Goal: Find specific page/section: Find specific page/section

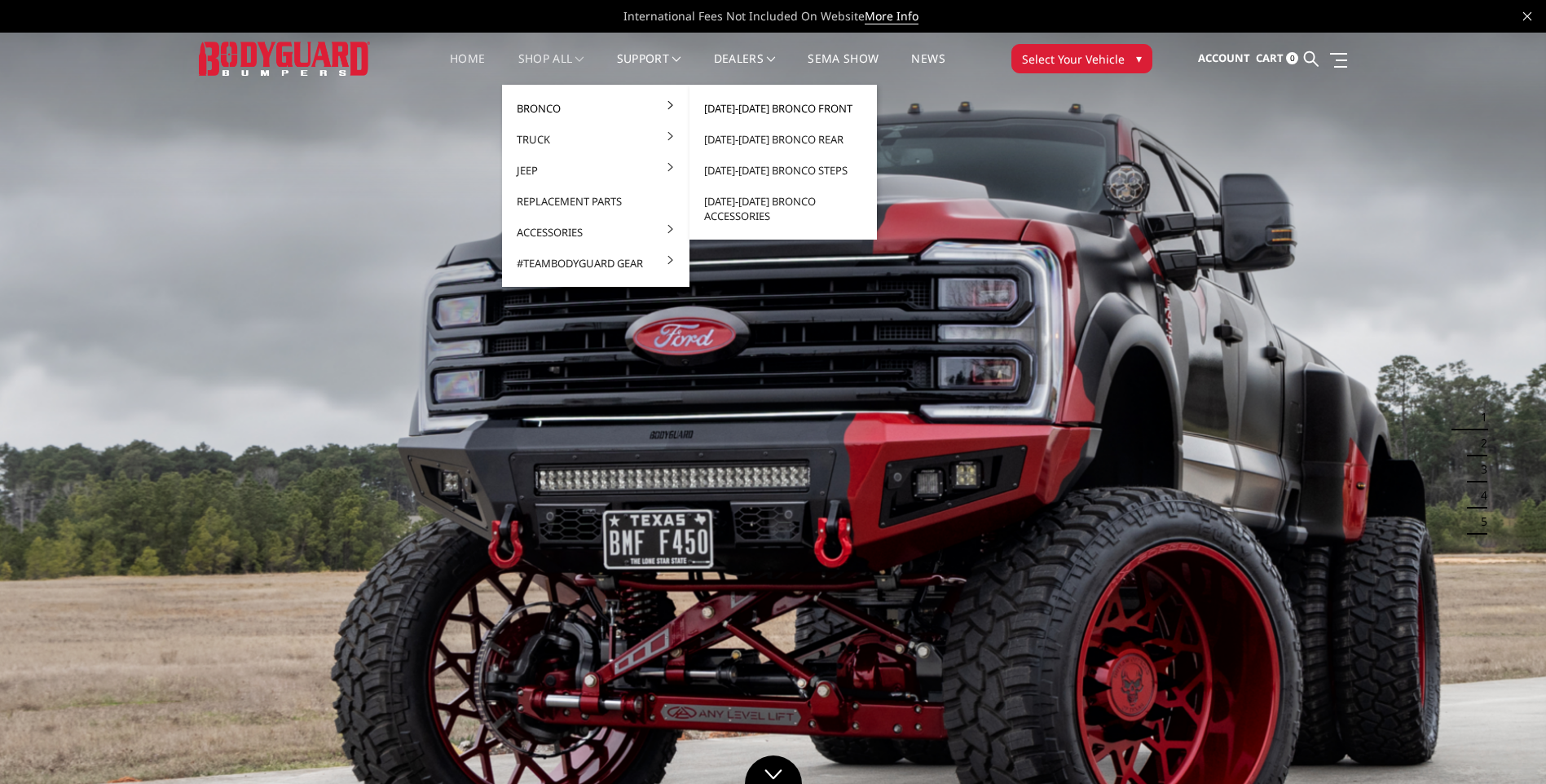
click at [726, 106] on link "[DATE]-[DATE] Bronco Front" at bounding box center [783, 109] width 174 height 31
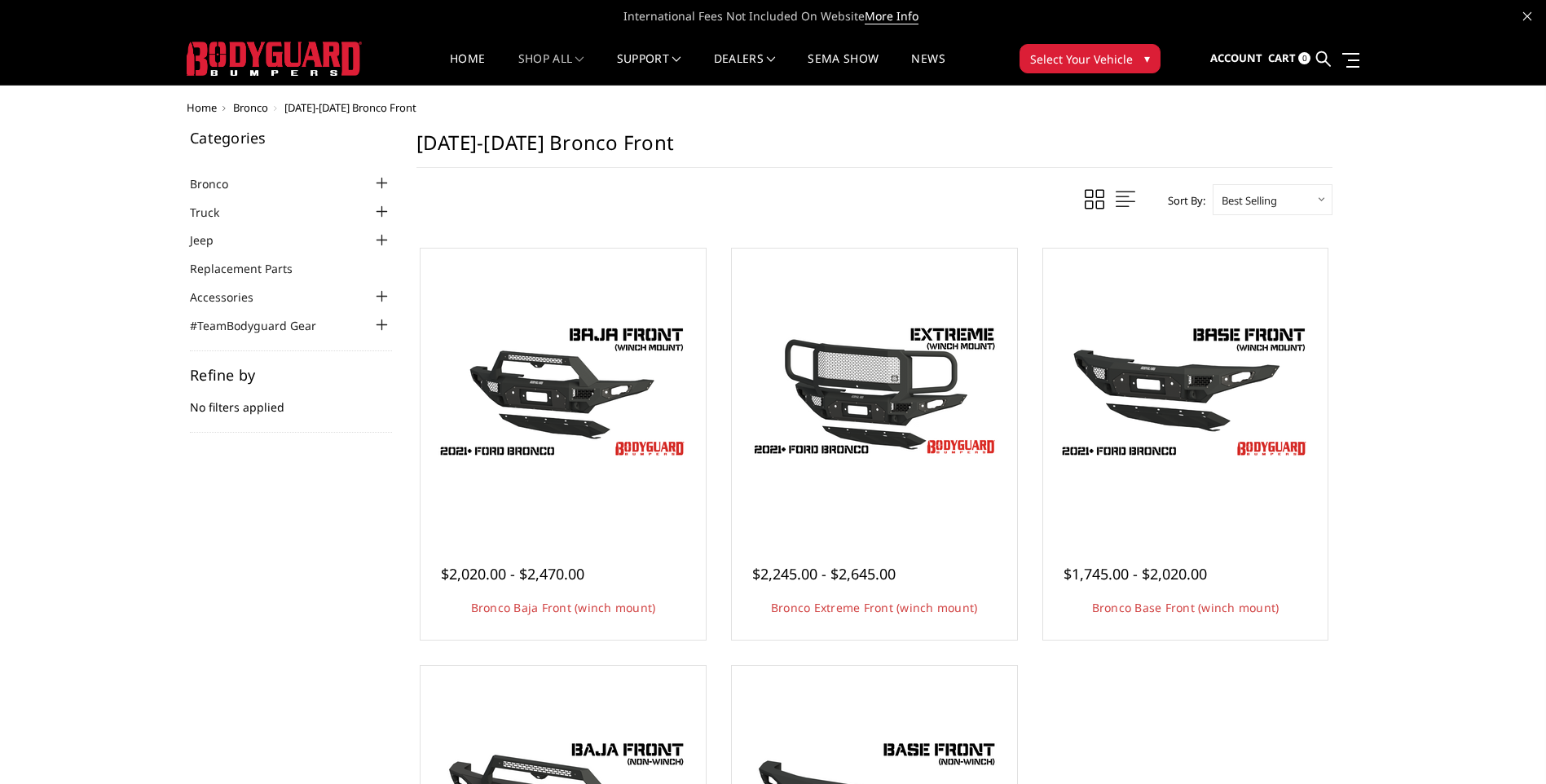
click at [69, 445] on div "Home Bronco [DATE]-[DATE] Bronco Front Categories Bronco [DATE]-[DATE] Bronco F…" at bounding box center [773, 604] width 1546 height 1004
click at [1468, 382] on div "Home Bronco [DATE]-[DATE] Bronco Front Categories Bronco [DATE]-[DATE] Bronco F…" at bounding box center [773, 604] width 1546 height 1004
